Goal: Navigation & Orientation: Find specific page/section

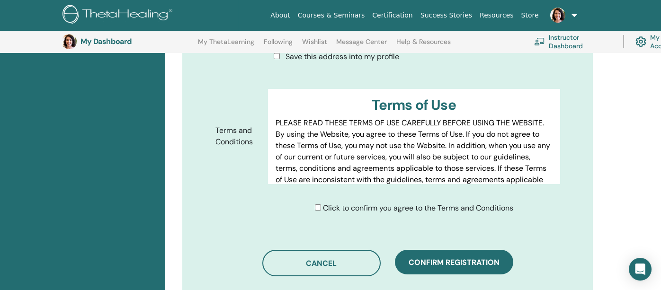
scroll to position [449, 0]
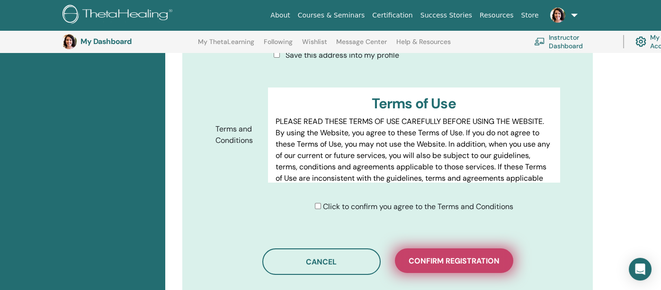
click at [432, 256] on span "Confirm registration" at bounding box center [454, 261] width 91 height 10
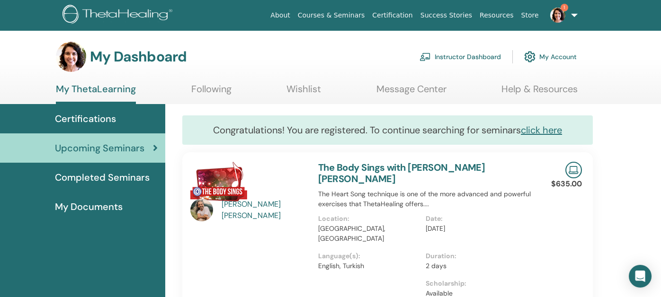
click at [468, 54] on link "Instructor Dashboard" at bounding box center [460, 56] width 81 height 21
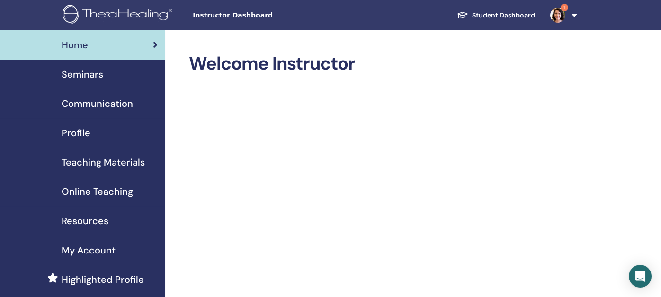
click at [490, 13] on link "Student Dashboard" at bounding box center [496, 16] width 93 height 18
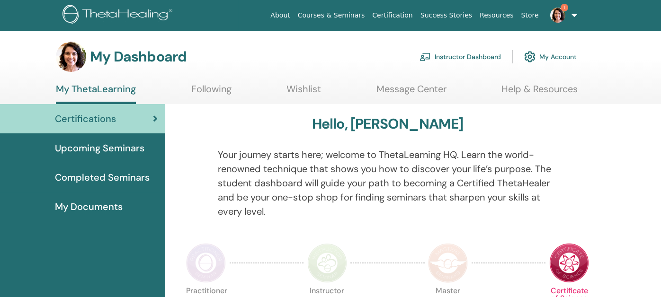
click at [90, 178] on span "Completed Seminars" at bounding box center [102, 178] width 95 height 14
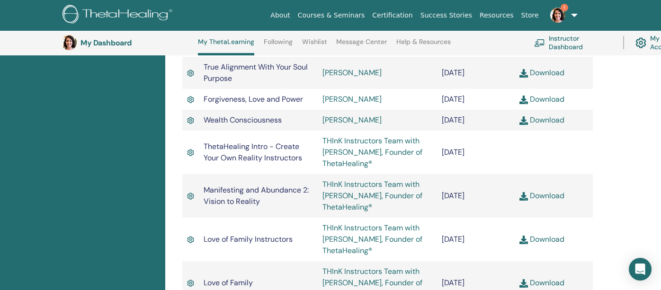
scroll to position [1540, 0]
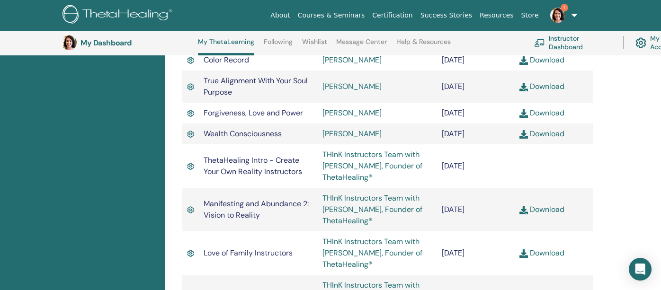
click at [543, 205] on link "Download" at bounding box center [542, 210] width 45 height 10
click at [564, 14] on img at bounding box center [557, 15] width 15 height 15
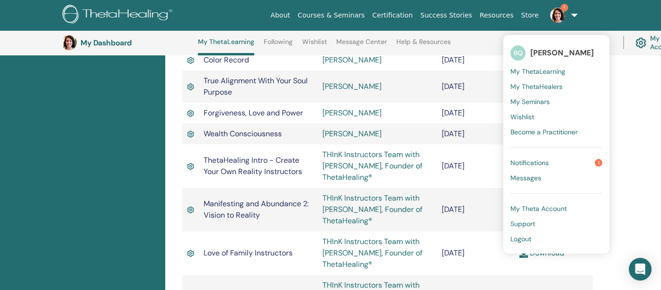
click at [536, 159] on span "Notifications" at bounding box center [530, 163] width 38 height 9
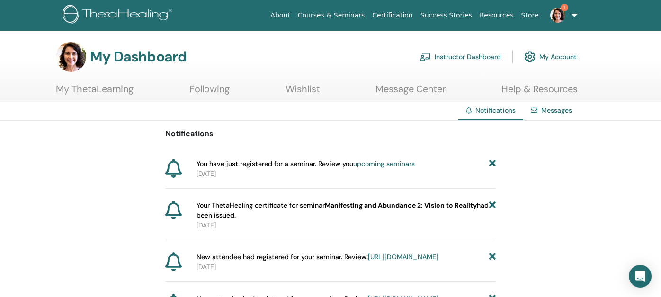
click at [378, 162] on link "upcoming seminars" at bounding box center [384, 164] width 62 height 9
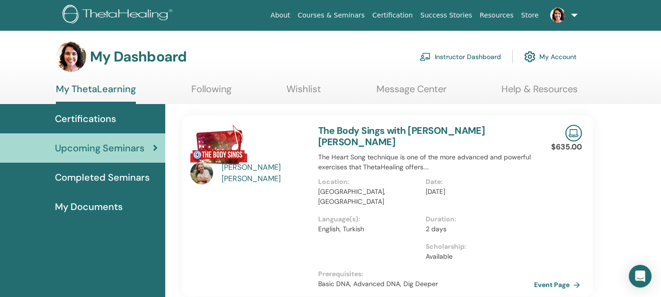
click at [545, 278] on link "Event Page" at bounding box center [559, 285] width 50 height 14
click at [453, 57] on link "Instructor Dashboard" at bounding box center [460, 56] width 81 height 21
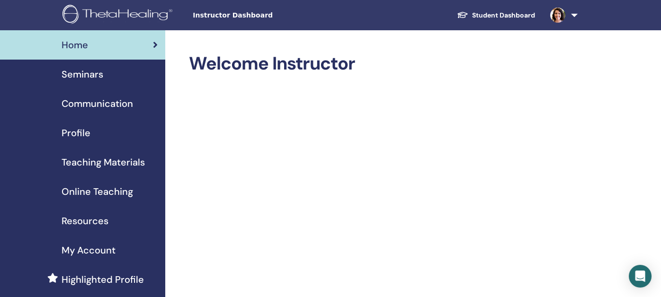
click at [76, 73] on span "Seminars" at bounding box center [83, 74] width 42 height 14
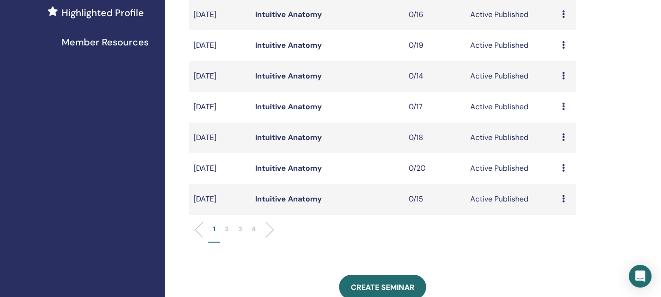
scroll to position [284, 0]
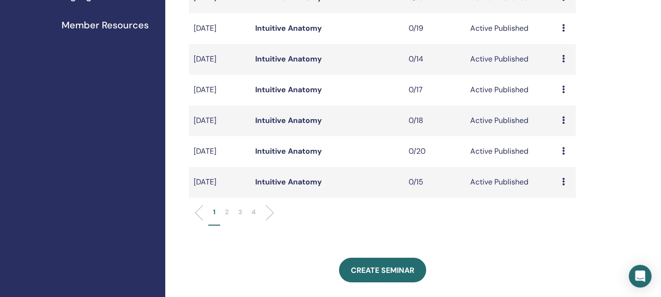
click at [225, 211] on p "2" at bounding box center [227, 212] width 4 height 10
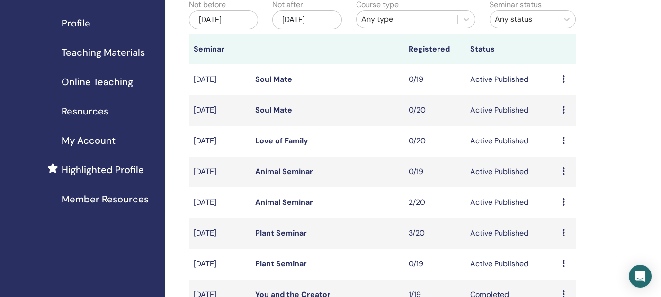
scroll to position [95, 0]
